Goal: Navigation & Orientation: Find specific page/section

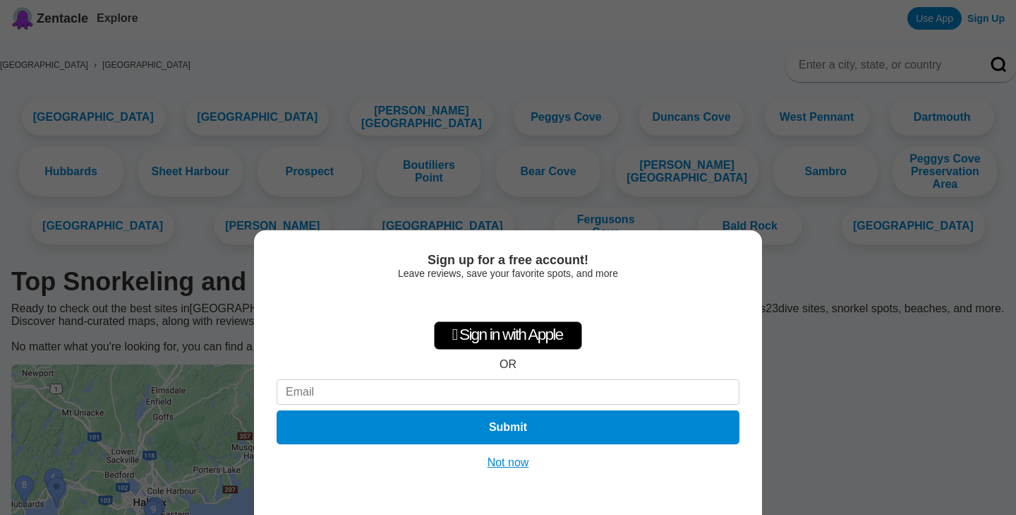
click at [522, 463] on button "Not now" at bounding box center [508, 462] width 50 height 14
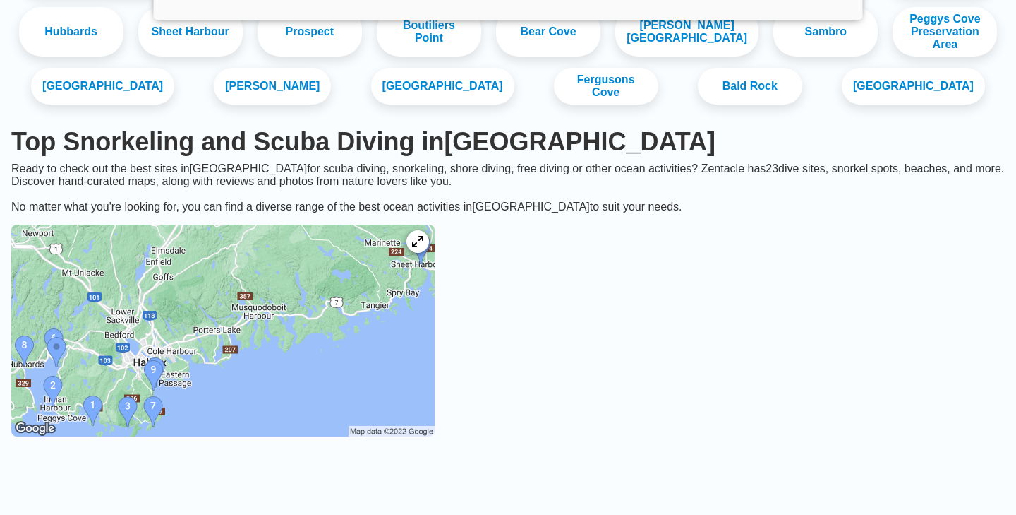
scroll to position [142, 0]
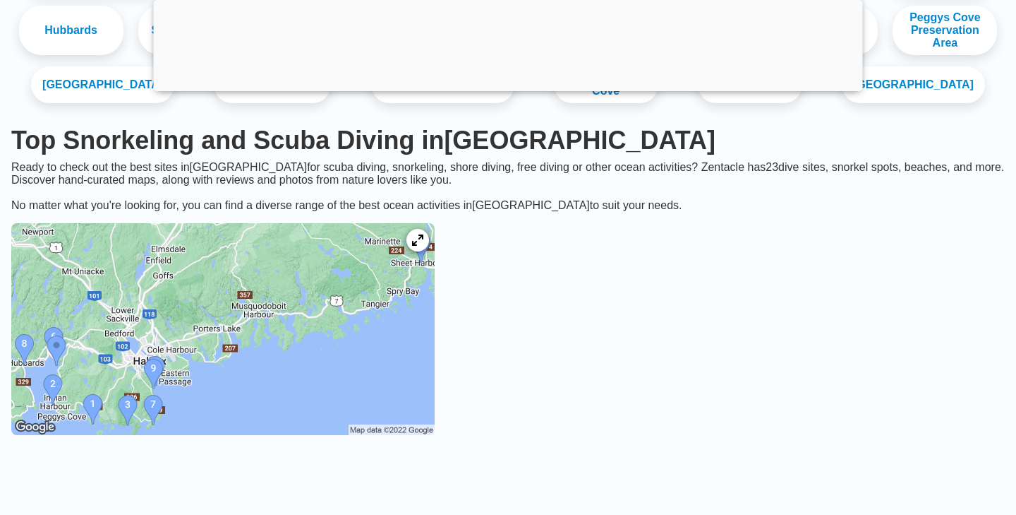
click at [92, 382] on img at bounding box center [222, 329] width 423 height 212
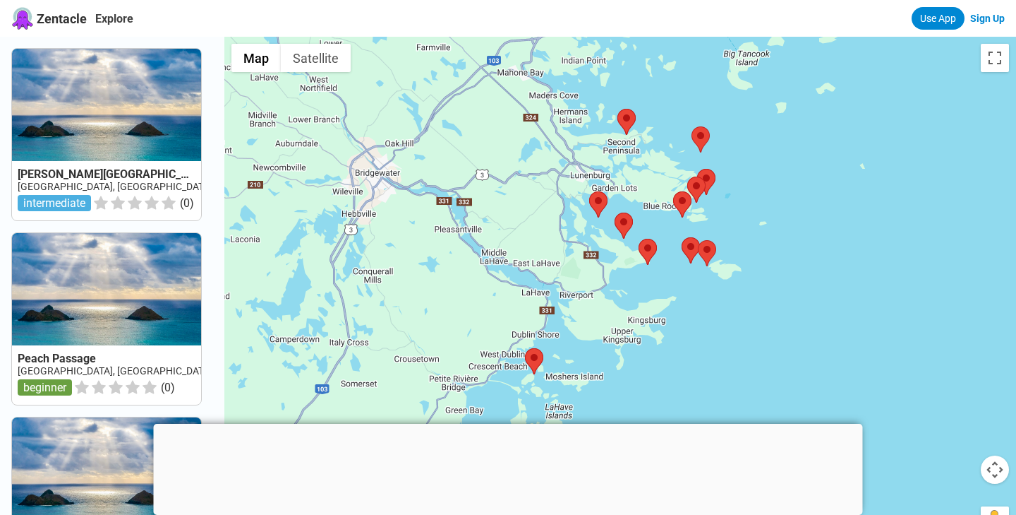
drag, startPoint x: 610, startPoint y: 255, endPoint x: 174, endPoint y: 223, distance: 436.7
click at [174, 223] on div "Bush Island Canada, Nova Scotia intermediate ( 0 ) Peach Passage Canada, Nova S…" at bounding box center [508, 294] width 1016 height 515
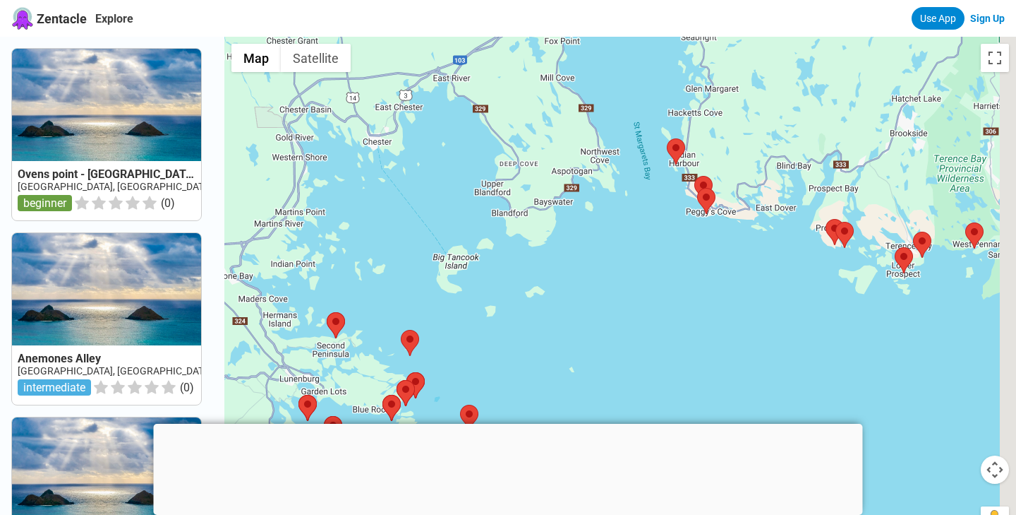
drag, startPoint x: 648, startPoint y: 206, endPoint x: 353, endPoint y: 412, distance: 359.9
click at [353, 412] on div at bounding box center [620, 294] width 792 height 515
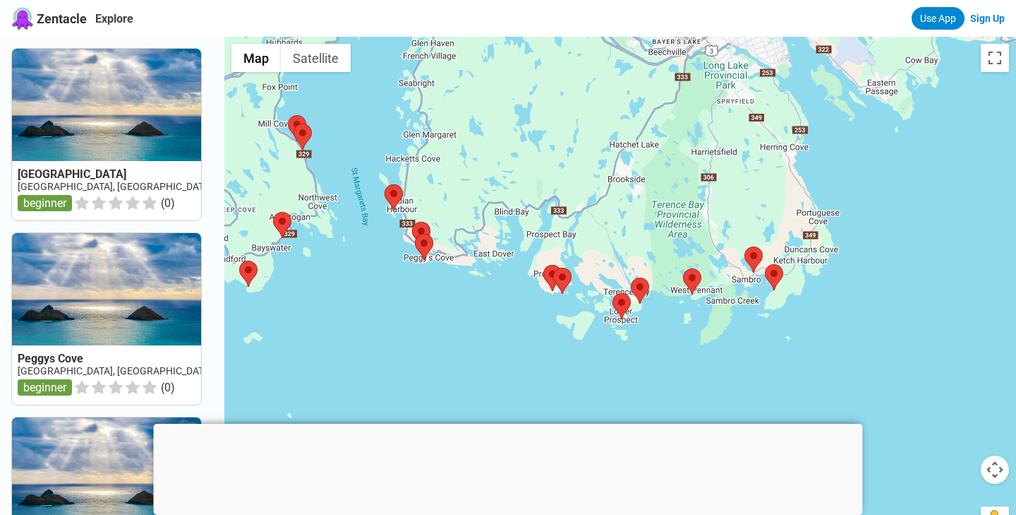
drag, startPoint x: 596, startPoint y: 383, endPoint x: 440, endPoint y: 400, distance: 157.6
click at [440, 400] on div at bounding box center [620, 294] width 792 height 515
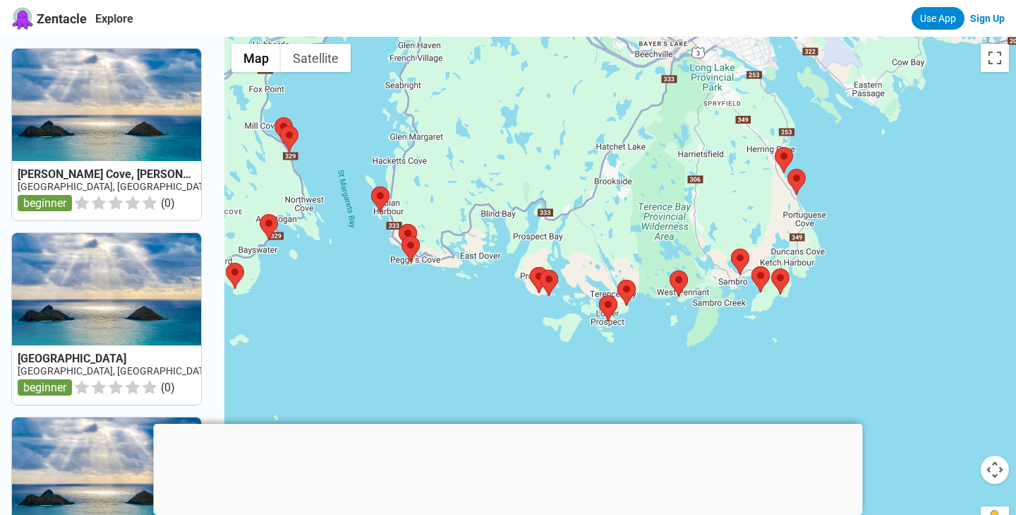
click at [650, 332] on div at bounding box center [620, 294] width 792 height 515
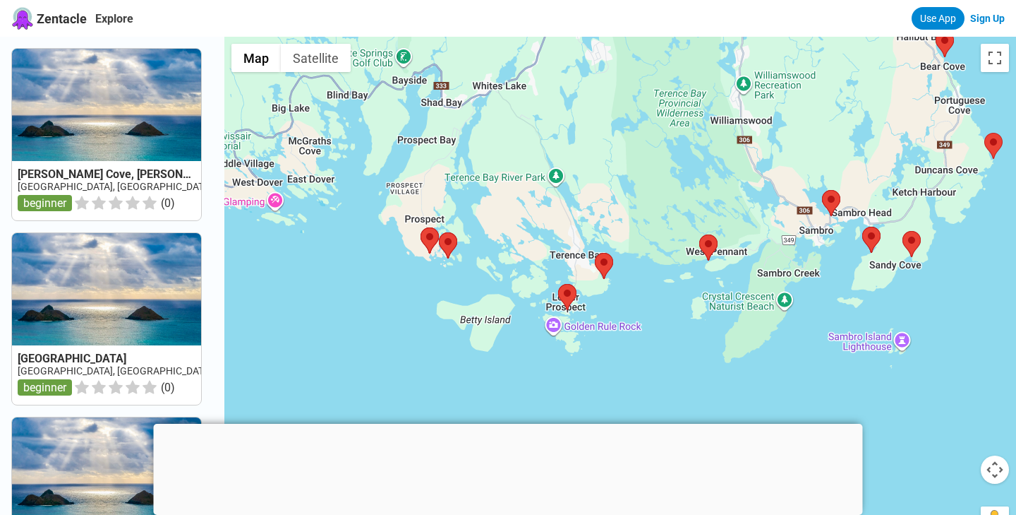
click at [650, 330] on div at bounding box center [620, 294] width 792 height 515
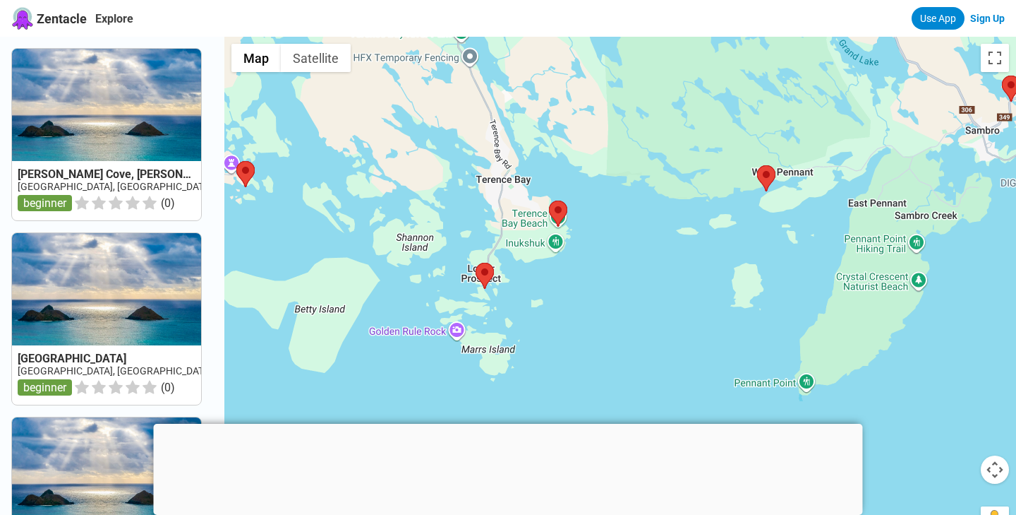
click at [672, 277] on div at bounding box center [620, 294] width 792 height 515
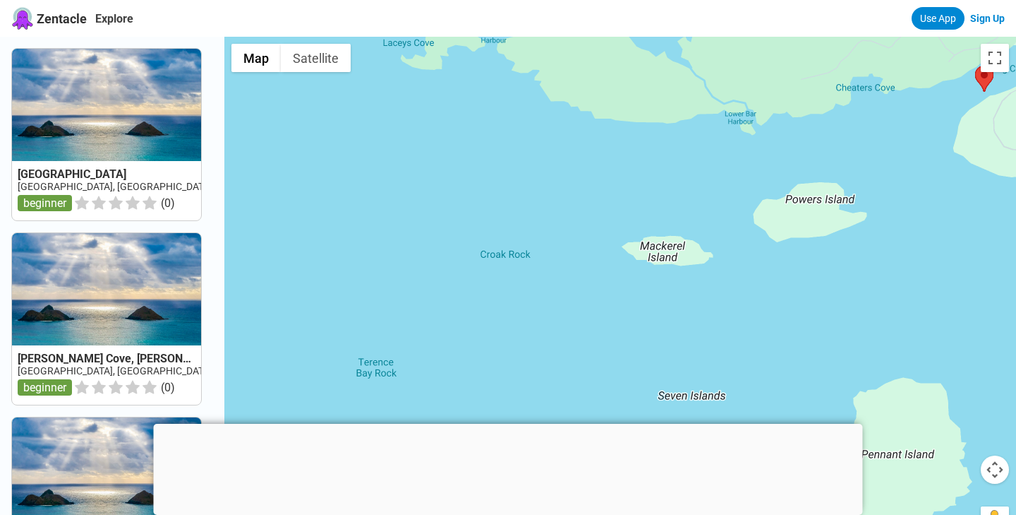
drag, startPoint x: 612, startPoint y: 217, endPoint x: 596, endPoint y: 242, distance: 29.2
click at [596, 242] on div at bounding box center [620, 294] width 792 height 515
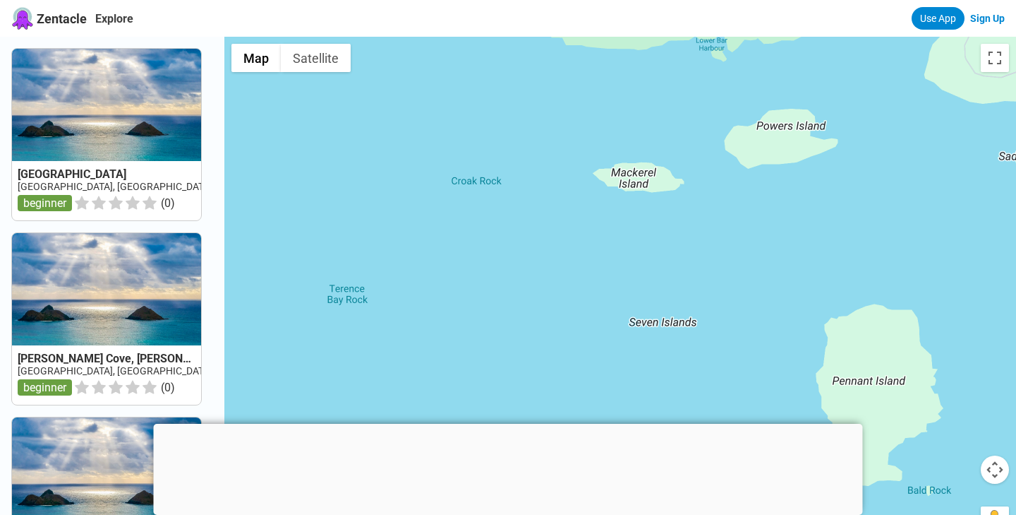
drag, startPoint x: 585, startPoint y: 267, endPoint x: 556, endPoint y: 196, distance: 76.3
click at [556, 196] on div at bounding box center [620, 294] width 792 height 515
